Goal: Task Accomplishment & Management: Complete application form

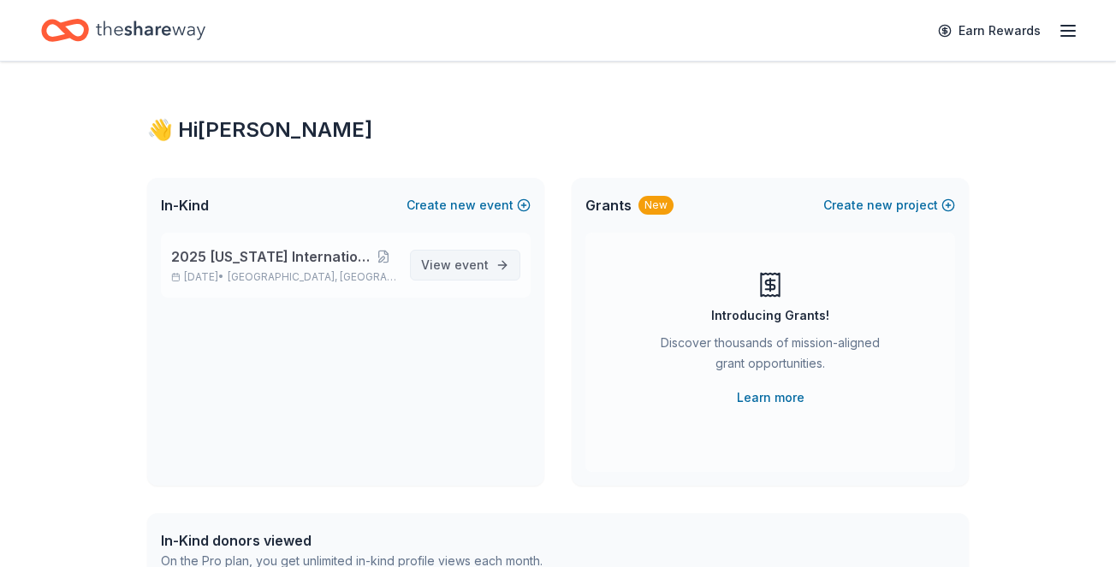
click at [471, 263] on span "event" at bounding box center [471, 264] width 34 height 15
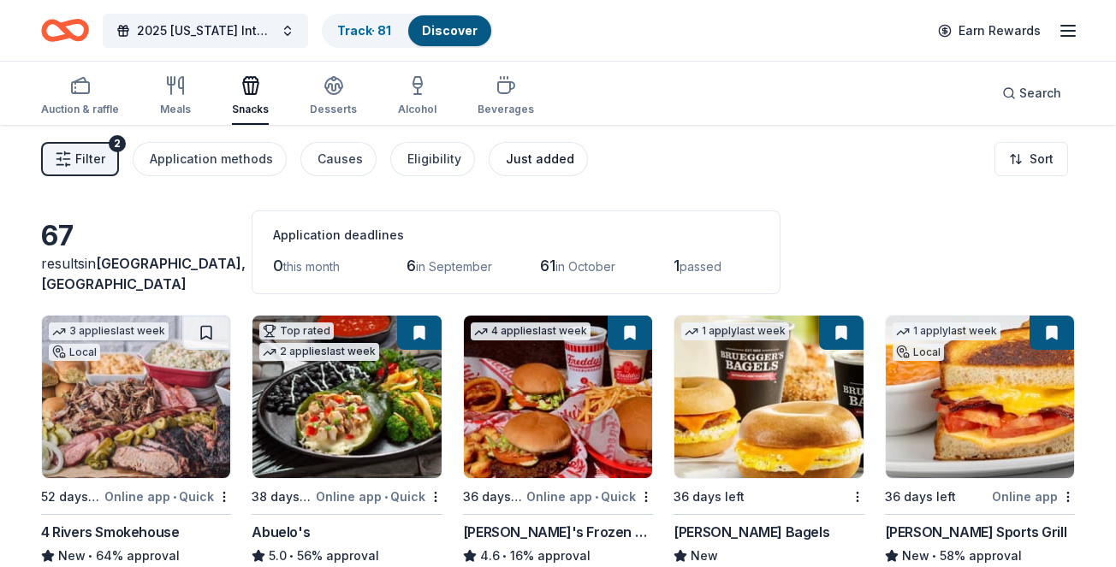
click at [514, 156] on div "Just added" at bounding box center [540, 159] width 68 height 21
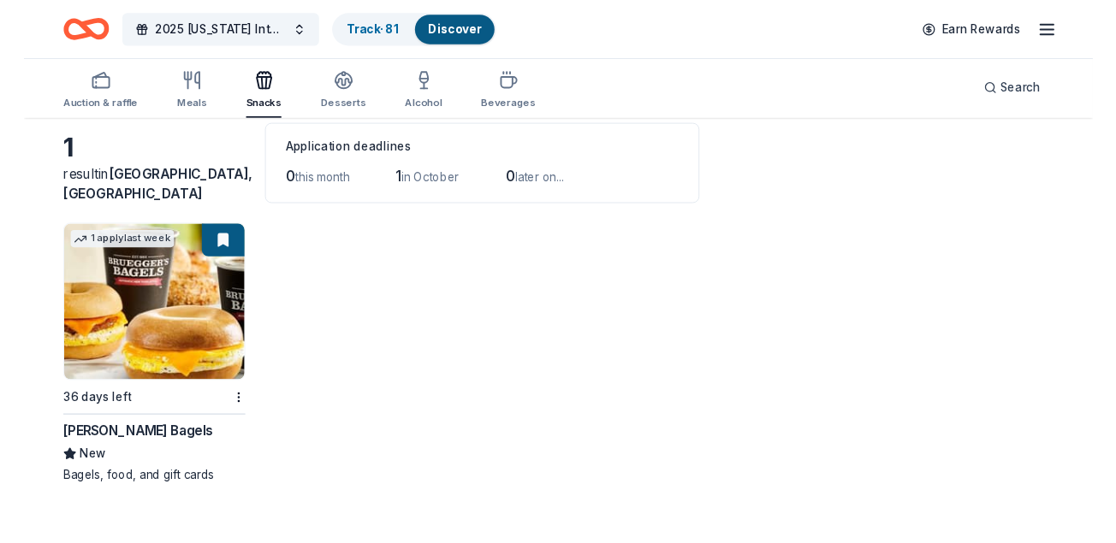
scroll to position [84, 0]
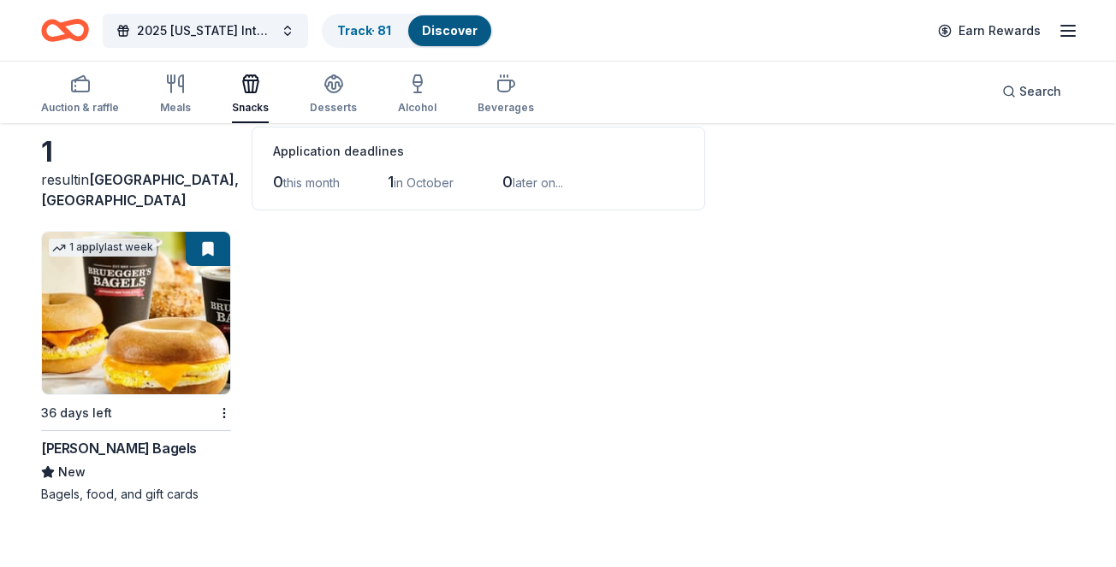
click at [147, 329] on img at bounding box center [136, 313] width 188 height 163
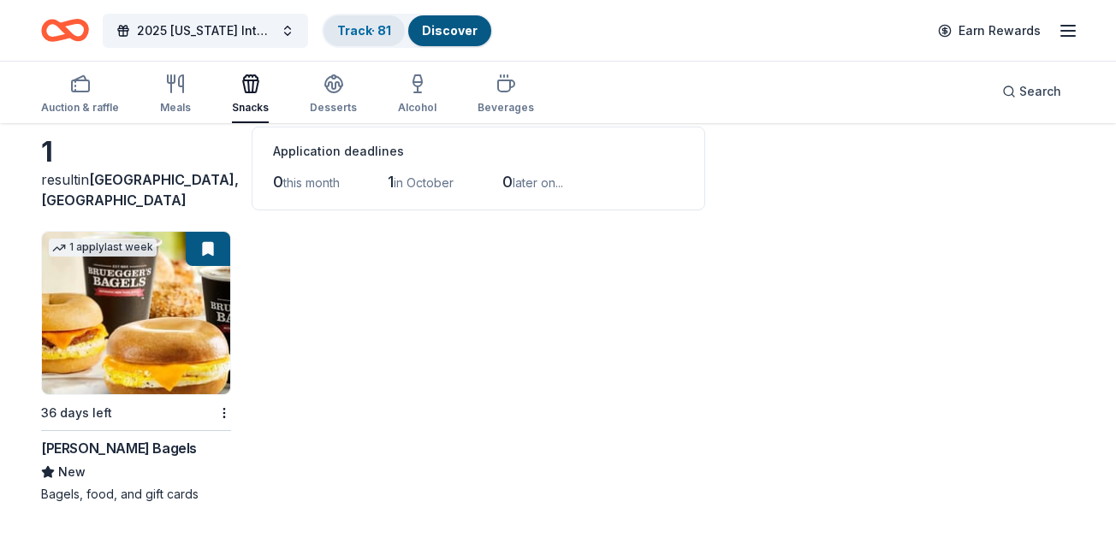
click at [396, 21] on div "Track · 81" at bounding box center [363, 30] width 81 height 31
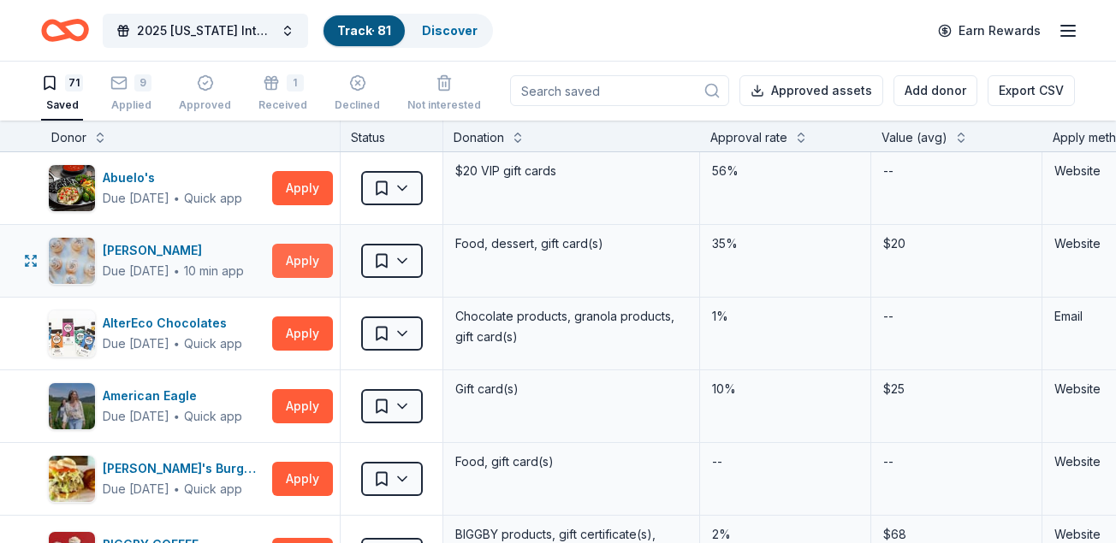
click at [311, 254] on button "Apply" at bounding box center [302, 261] width 61 height 34
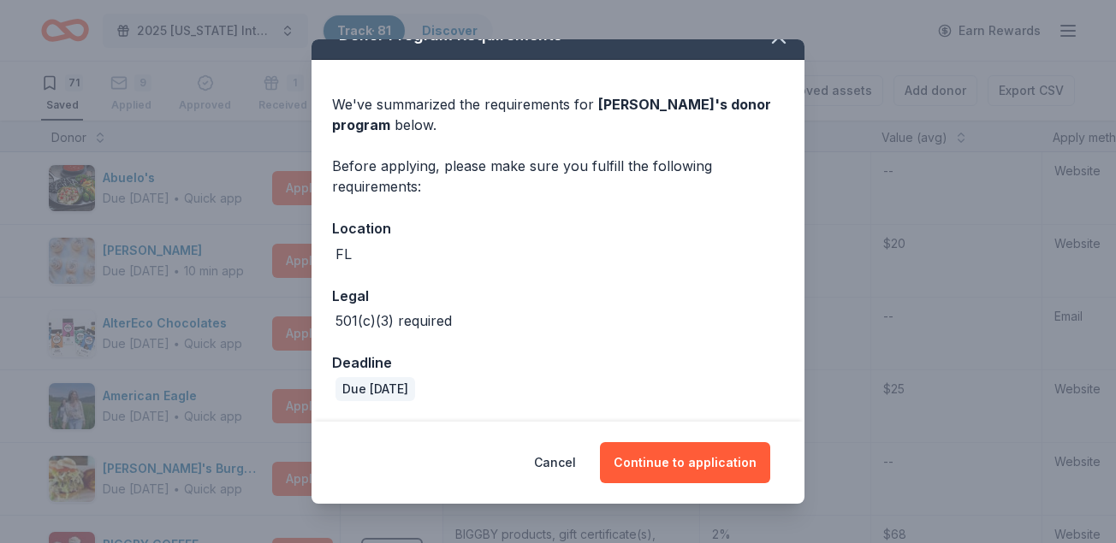
scroll to position [27, 0]
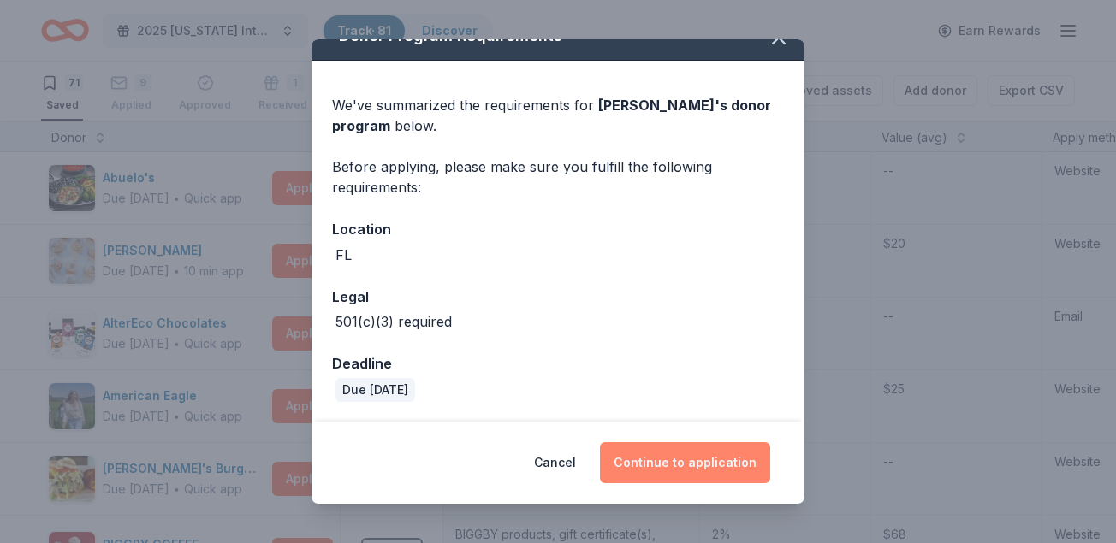
click at [707, 465] on button "Continue to application" at bounding box center [685, 462] width 170 height 41
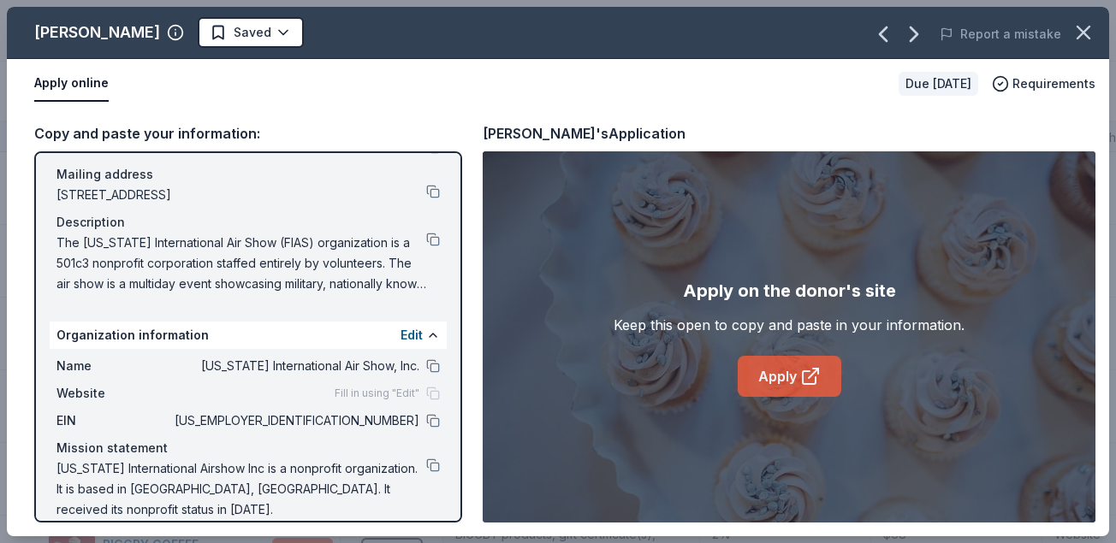
scroll to position [118, 0]
click at [796, 376] on link "Apply" at bounding box center [789, 376] width 104 height 41
click at [1082, 34] on icon "button" at bounding box center [1083, 33] width 12 height 12
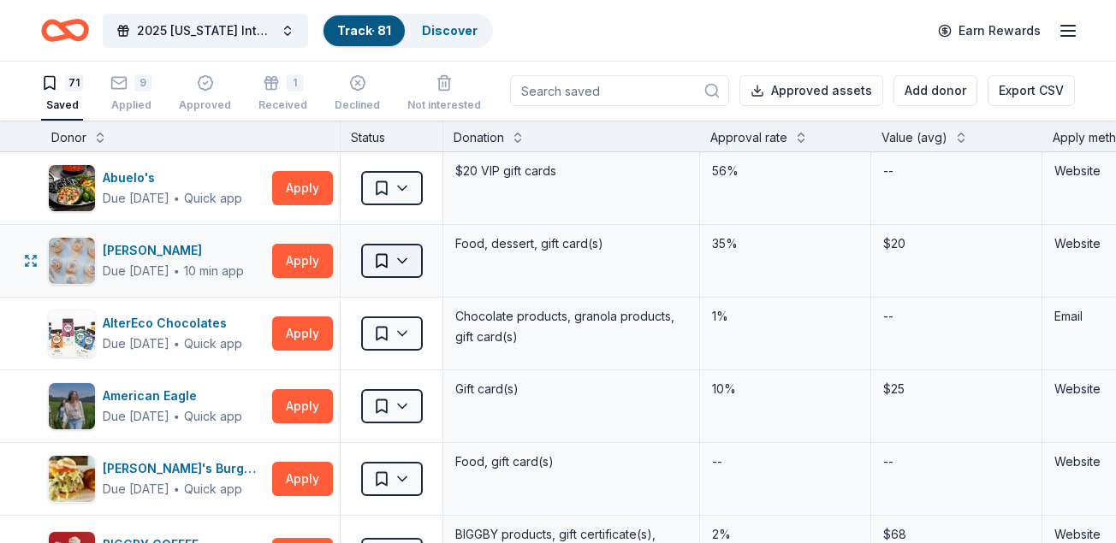
click at [397, 257] on html "2025 [US_STATE] International Air Show Track · 81 Discover Earn Rewards 71 Save…" at bounding box center [558, 270] width 1116 height 543
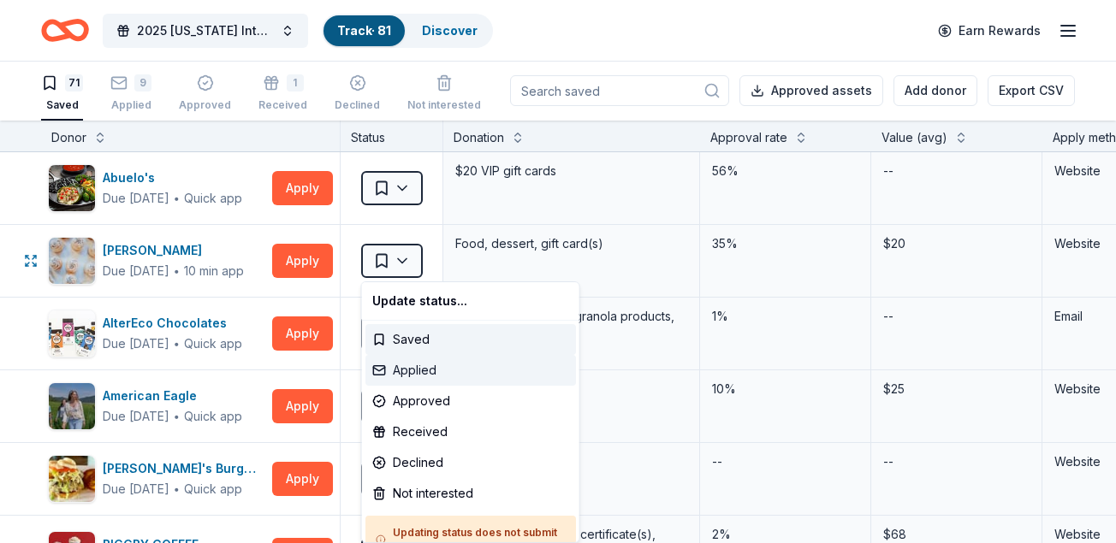
click at [420, 362] on div "Applied" at bounding box center [470, 370] width 210 height 31
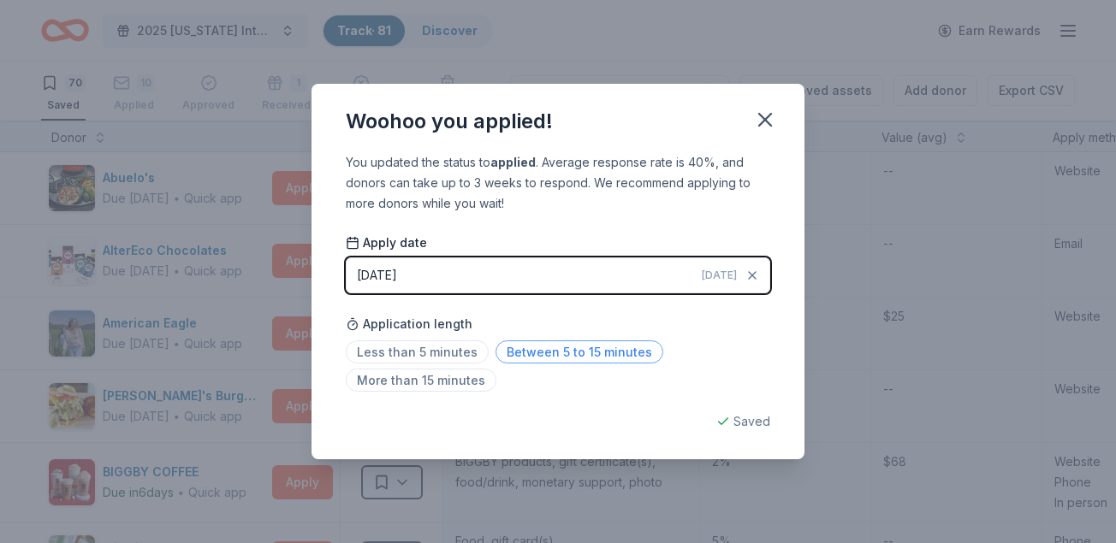
click at [503, 352] on span "Between 5 to 15 minutes" at bounding box center [579, 351] width 168 height 23
click at [767, 121] on icon "button" at bounding box center [765, 120] width 12 height 12
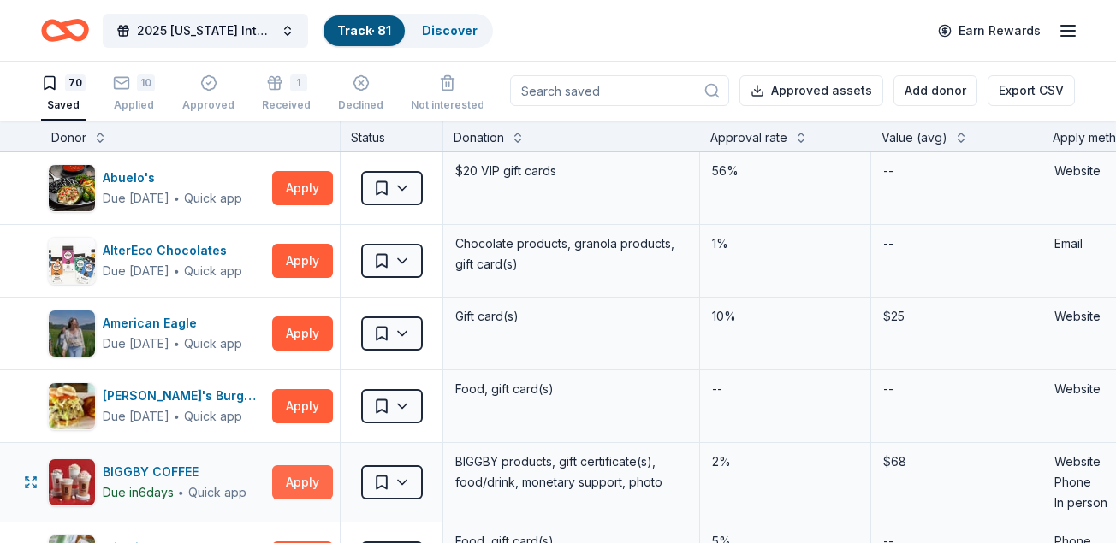
click at [305, 478] on button "Apply" at bounding box center [302, 482] width 61 height 34
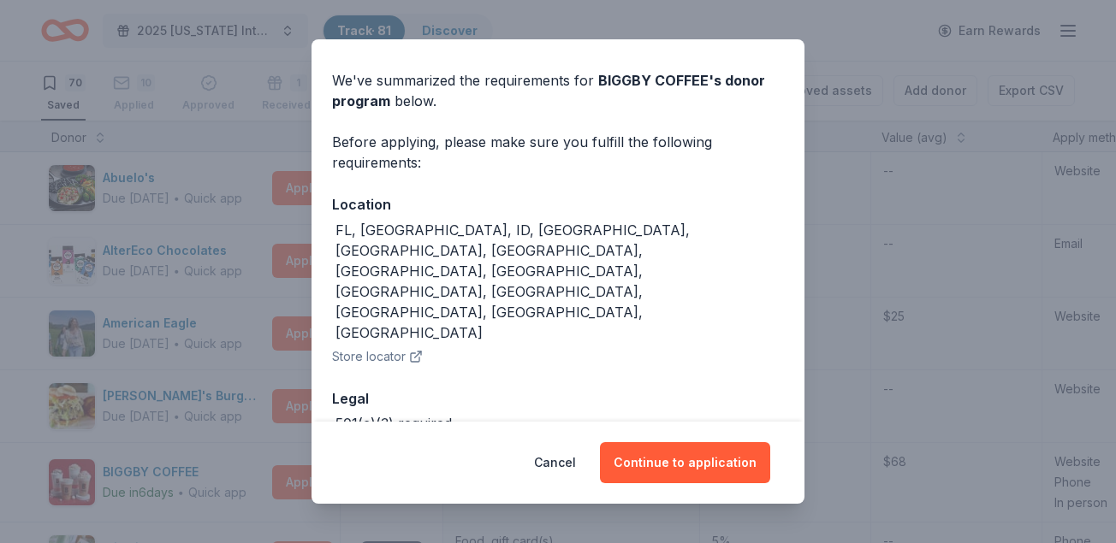
scroll to position [51, 0]
click at [691, 465] on button "Continue to application" at bounding box center [685, 462] width 170 height 41
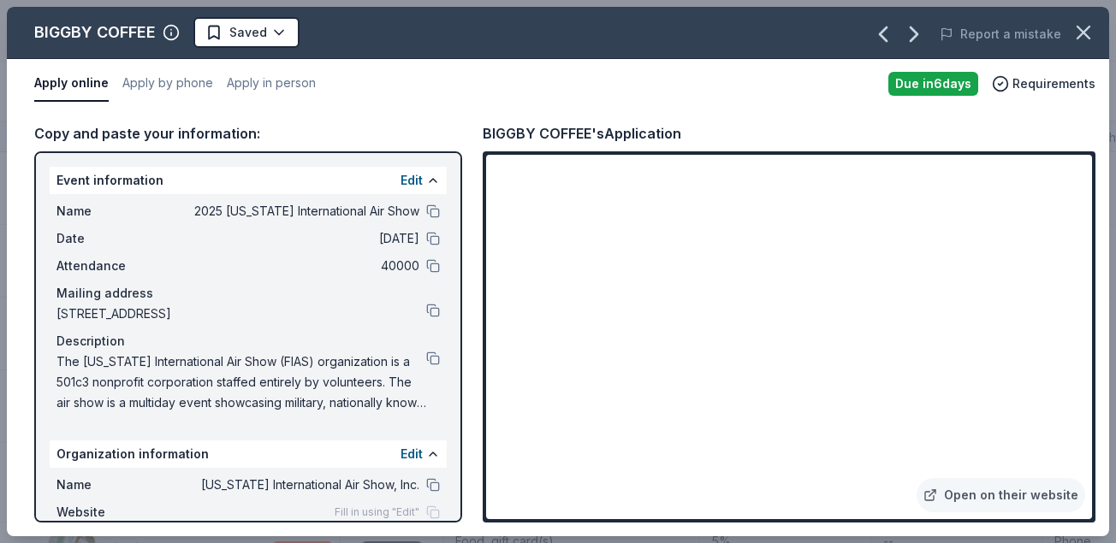
scroll to position [0, 0]
click at [1008, 493] on link "Open on their website" at bounding box center [1000, 495] width 169 height 34
click at [1086, 29] on icon "button" at bounding box center [1083, 33] width 12 height 12
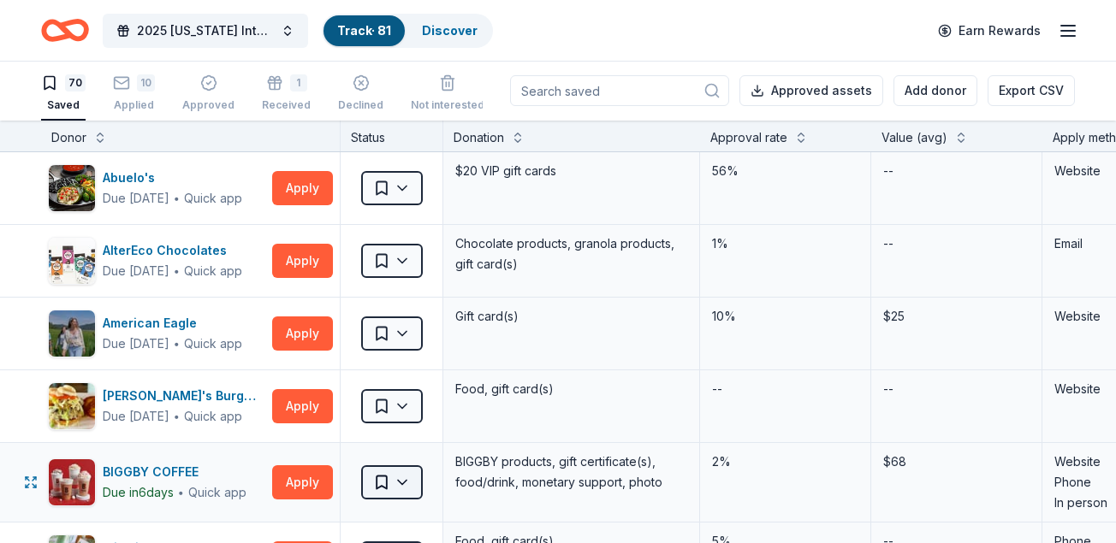
click at [405, 481] on html "2025 [US_STATE] International Air Show Track · 81 Discover Earn Rewards 70 Save…" at bounding box center [558, 270] width 1116 height 543
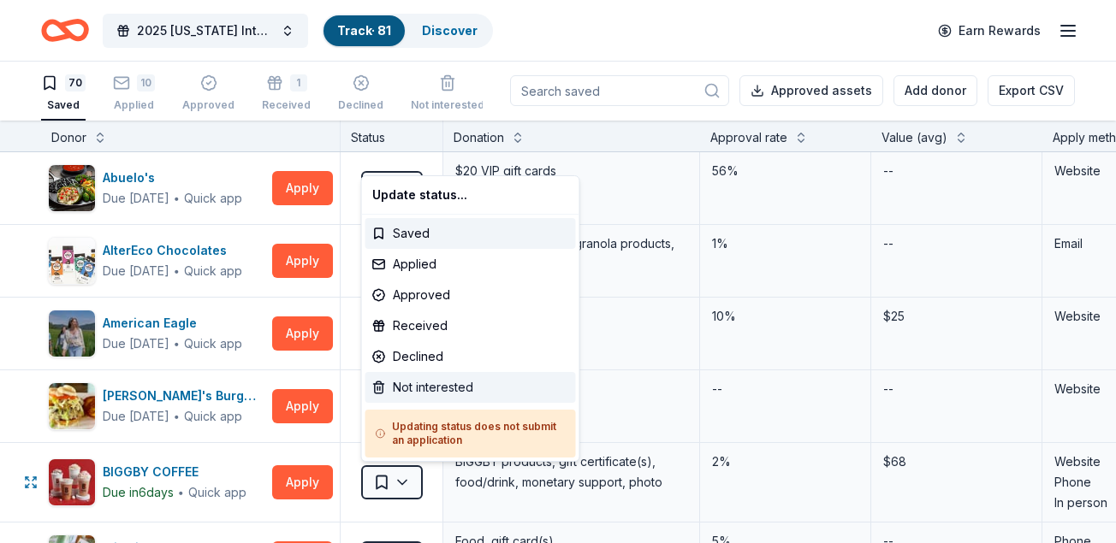
click at [435, 389] on div "Not interested" at bounding box center [470, 387] width 210 height 31
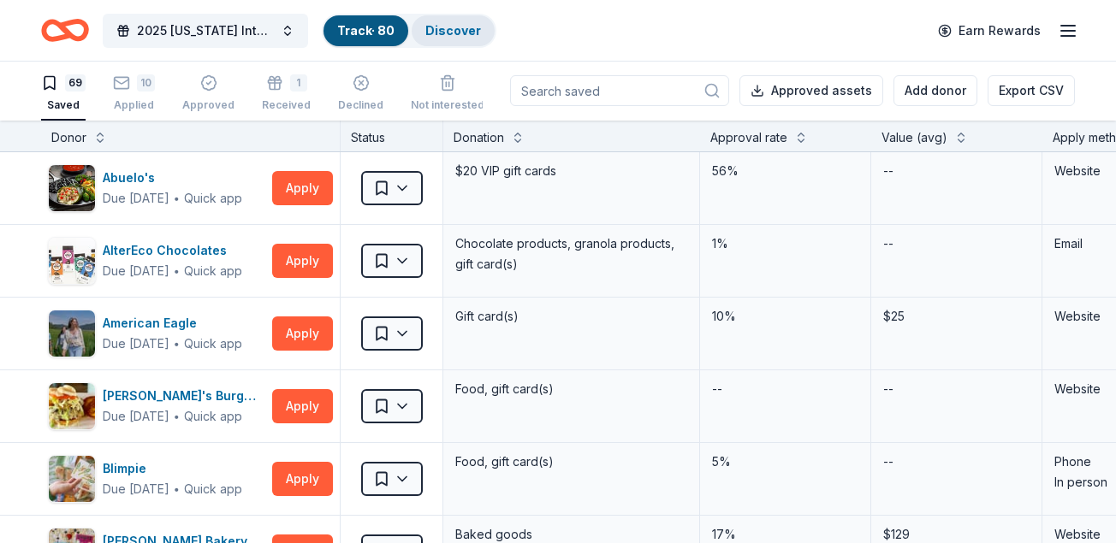
click at [447, 26] on link "Discover" at bounding box center [453, 30] width 56 height 15
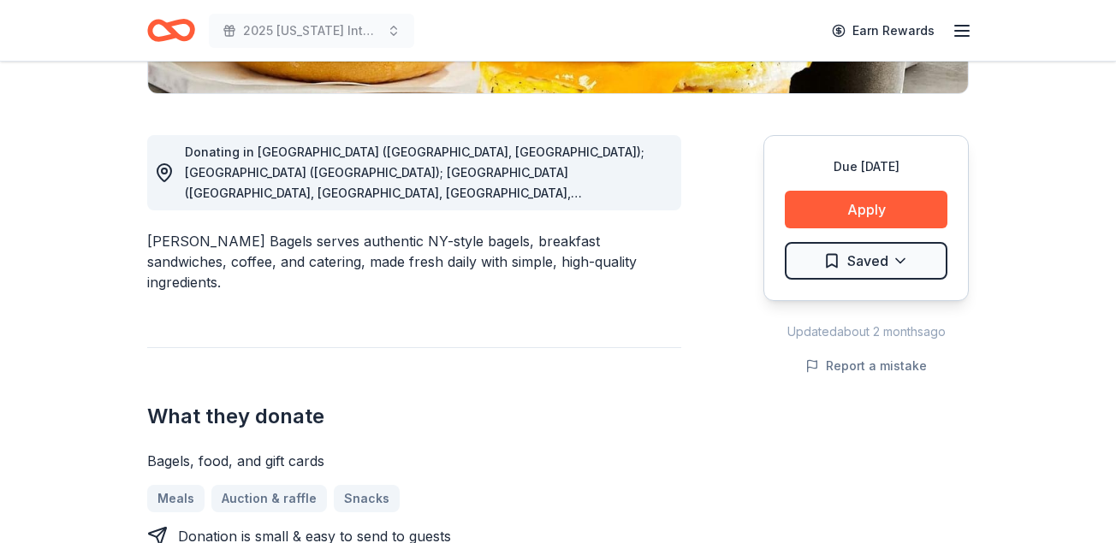
scroll to position [430, 0]
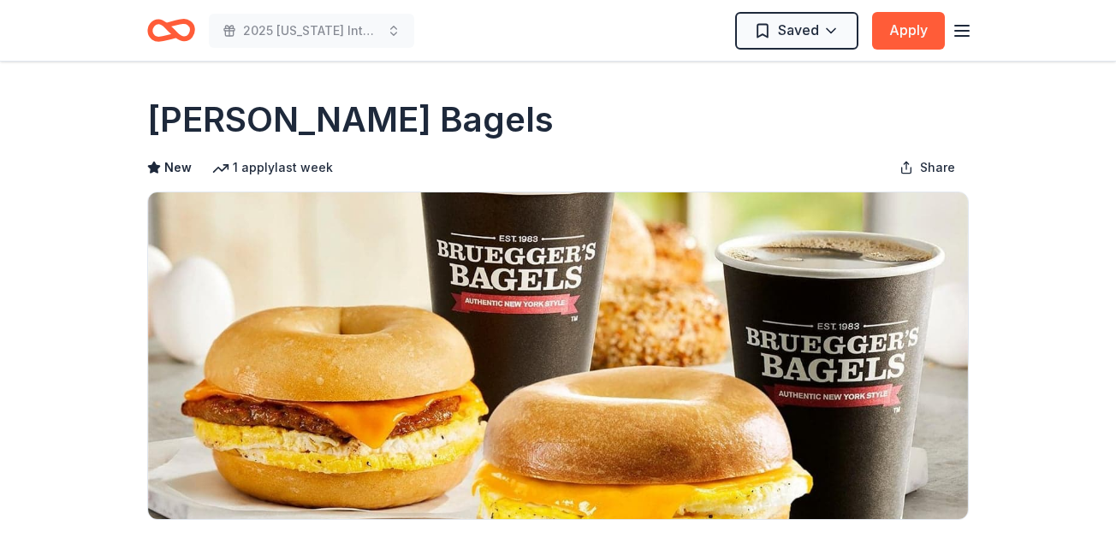
scroll to position [0, 0]
